Goal: Information Seeking & Learning: Find contact information

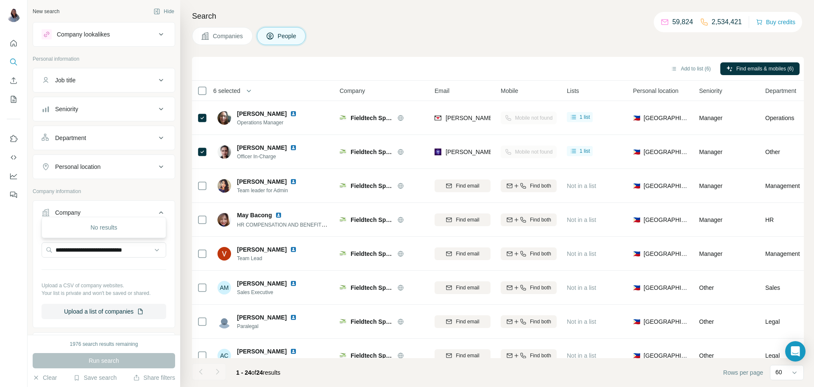
scroll to position [42, 0]
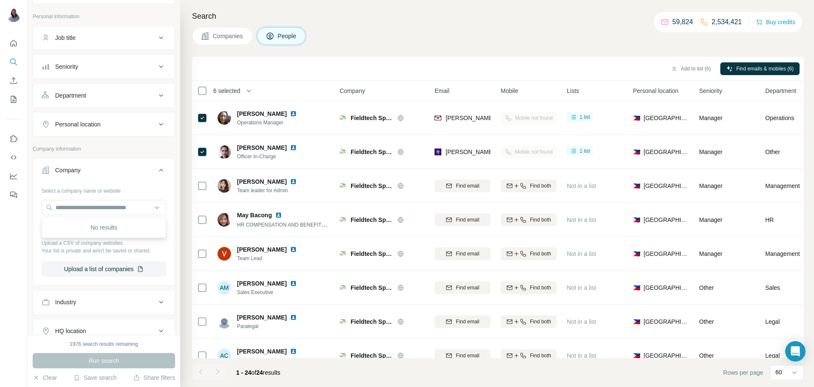
click at [231, 36] on span "Companies" at bounding box center [228, 36] width 31 height 8
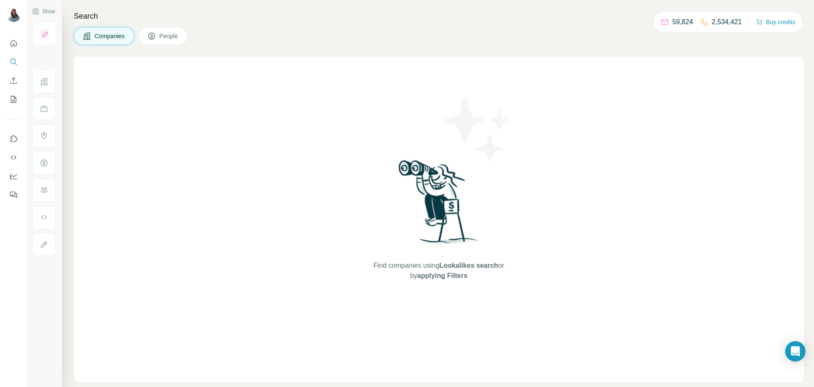
scroll to position [0, 0]
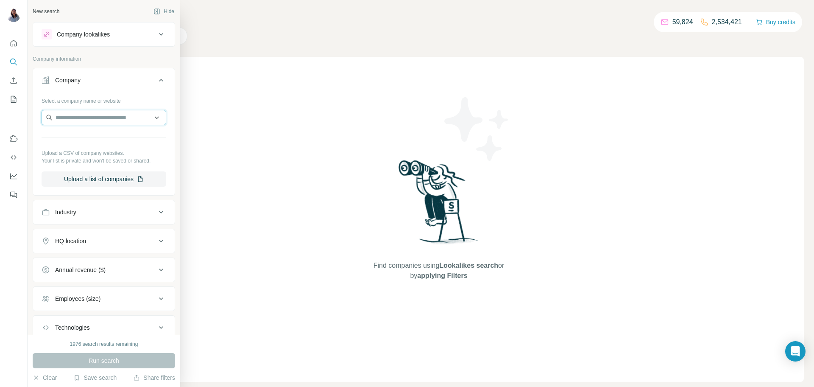
click at [101, 118] on input "text" at bounding box center [104, 117] width 125 height 15
paste input "**********"
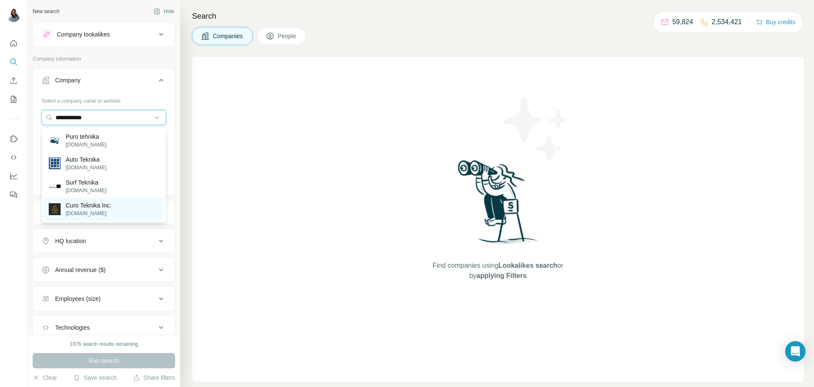
type input "**********"
click at [91, 208] on p "Curo Teknika Inc." at bounding box center [89, 205] width 46 height 8
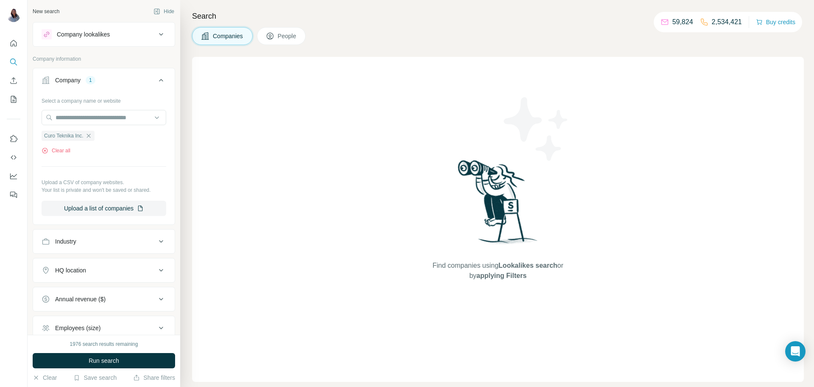
click at [274, 34] on icon at bounding box center [270, 36] width 8 height 8
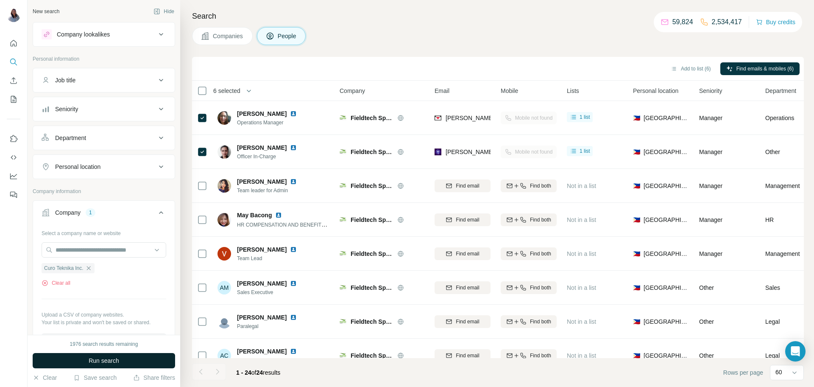
click at [107, 362] on span "Run search" at bounding box center [104, 360] width 31 height 8
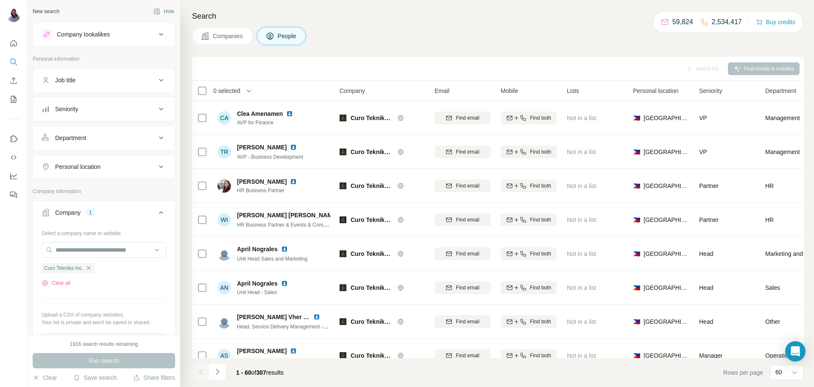
click at [147, 114] on button "Seniority" at bounding box center [104, 109] width 142 height 20
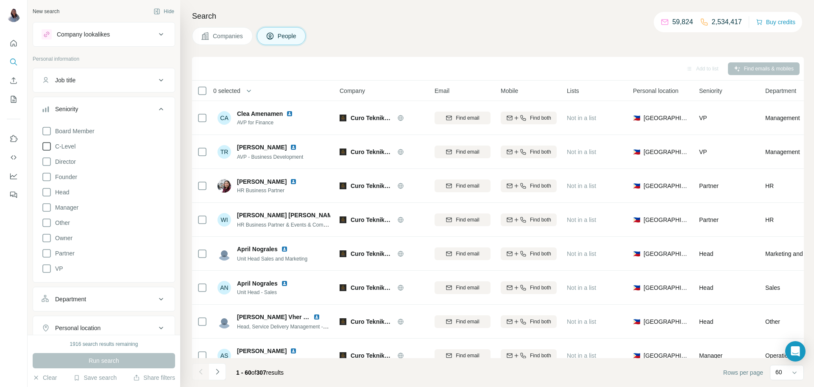
click at [71, 145] on span "C-Level" at bounding box center [64, 146] width 24 height 8
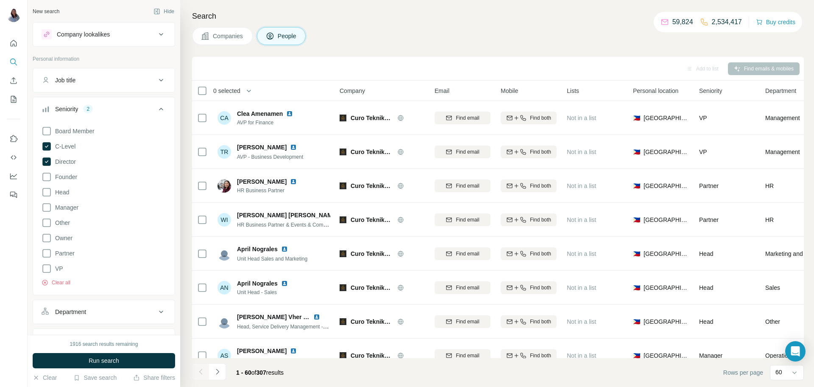
click at [102, 363] on span "Run search" at bounding box center [104, 360] width 31 height 8
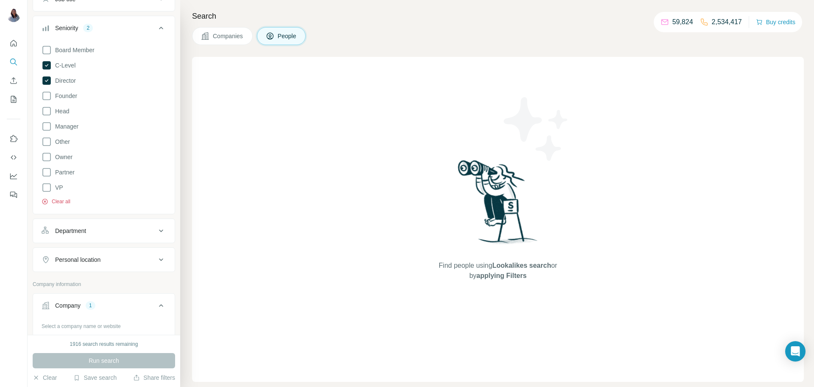
click at [56, 201] on button "Clear all" at bounding box center [56, 202] width 29 height 8
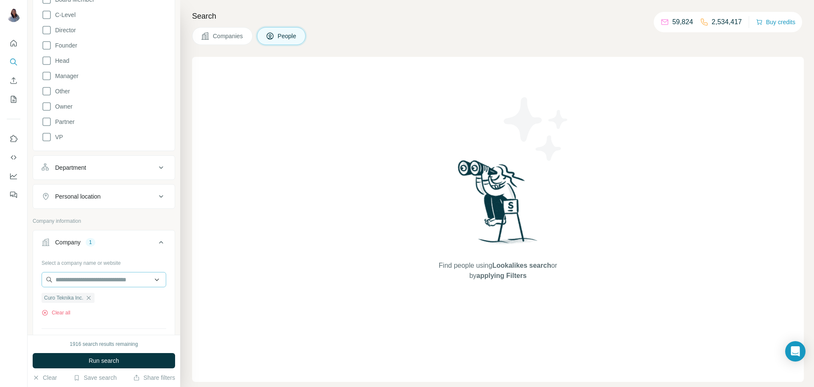
scroll to position [137, 0]
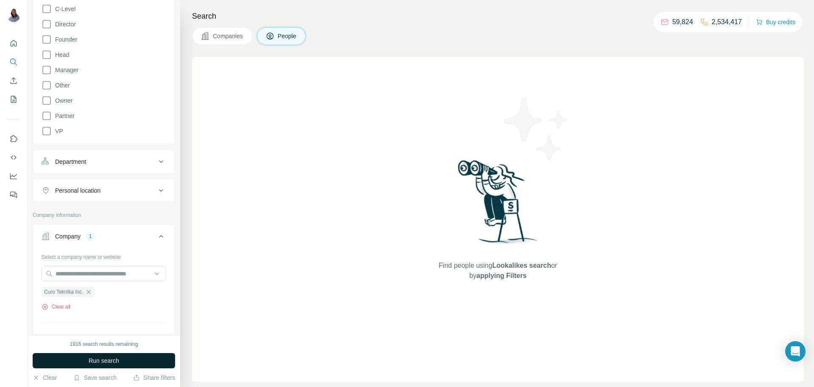
click at [102, 358] on span "Run search" at bounding box center [104, 360] width 31 height 8
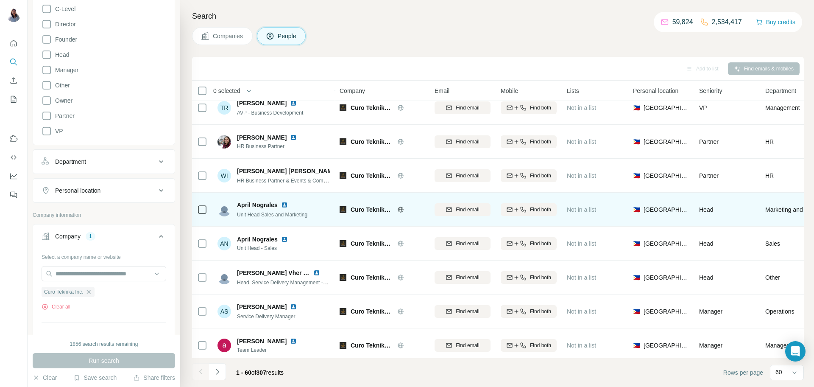
scroll to position [46, 0]
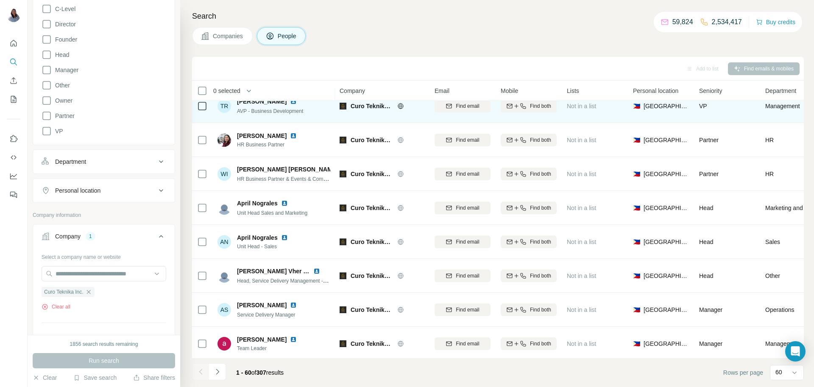
click at [344, 106] on img at bounding box center [343, 106] width 7 height 7
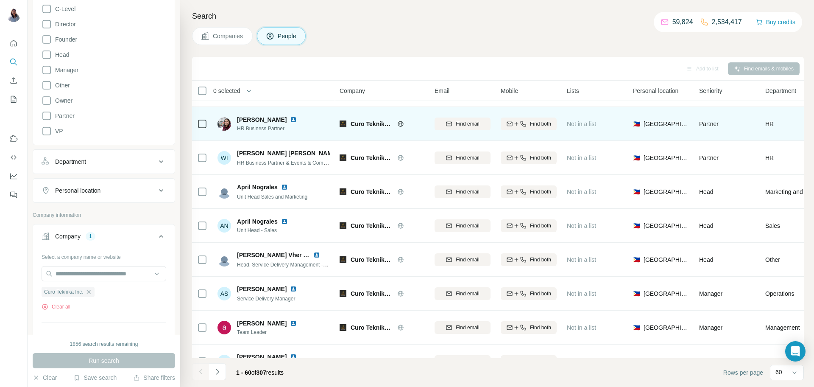
scroll to position [70, 0]
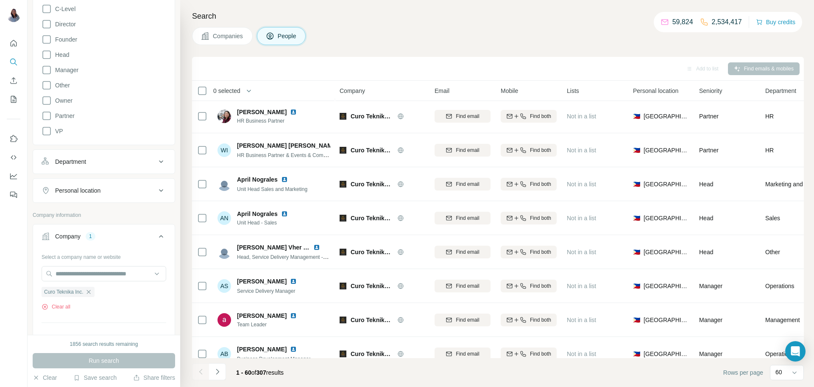
drag, startPoint x: 481, startPoint y: 6, endPoint x: 475, endPoint y: 11, distance: 7.8
click at [481, 7] on div "Search Companies People Add to list Find emails & mobiles 0 selected People Com…" at bounding box center [497, 193] width 634 height 387
